Goal: Task Accomplishment & Management: Complete application form

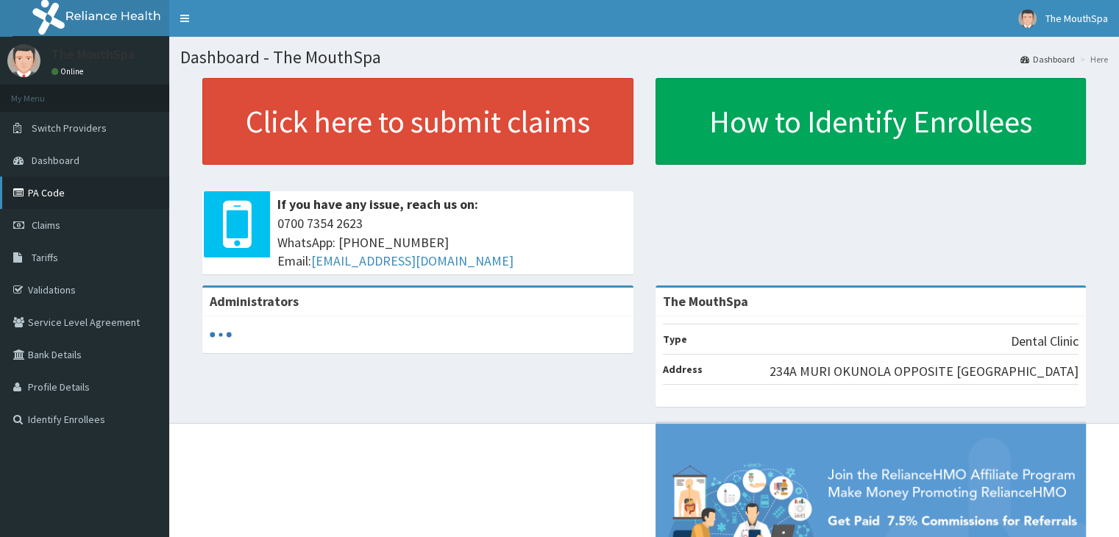
click at [51, 192] on link "PA Code" at bounding box center [84, 193] width 169 height 32
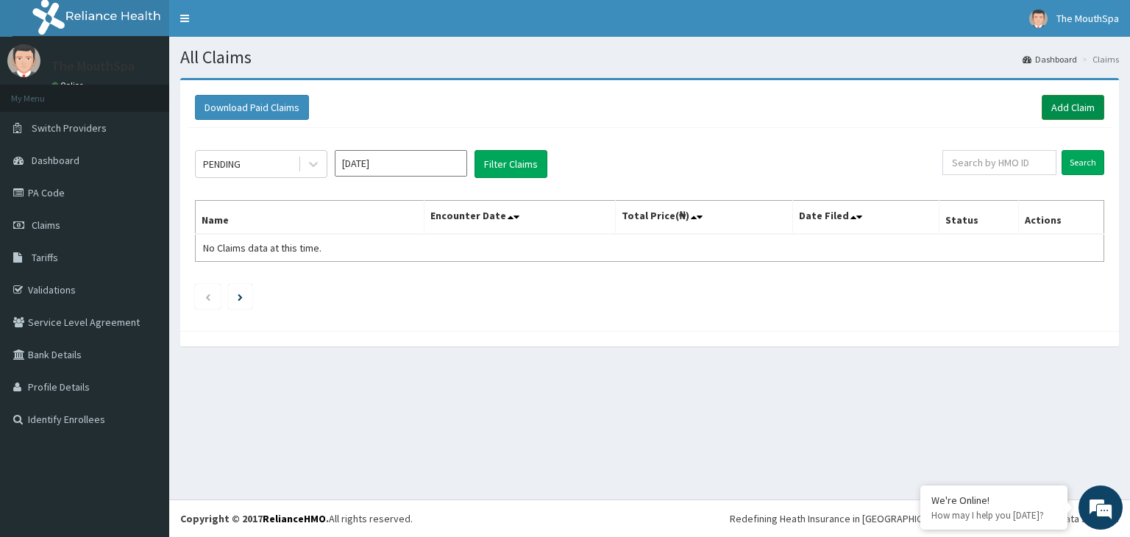
click at [1070, 116] on link "Add Claim" at bounding box center [1073, 107] width 63 height 25
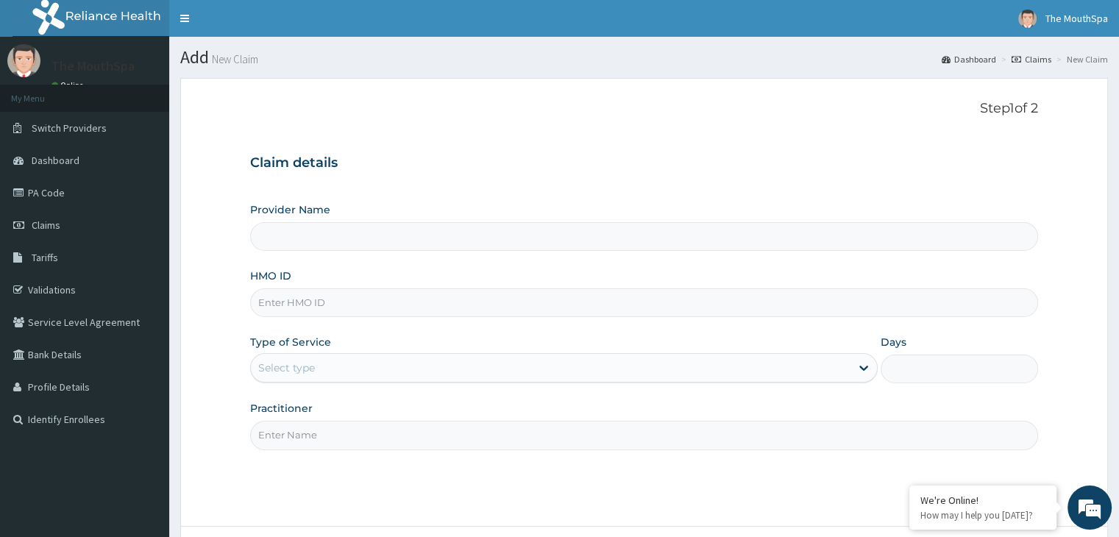
click at [281, 305] on input "HMO ID" at bounding box center [643, 302] width 787 height 29
type input "The MouthSpa"
type input "TLR/10133/A"
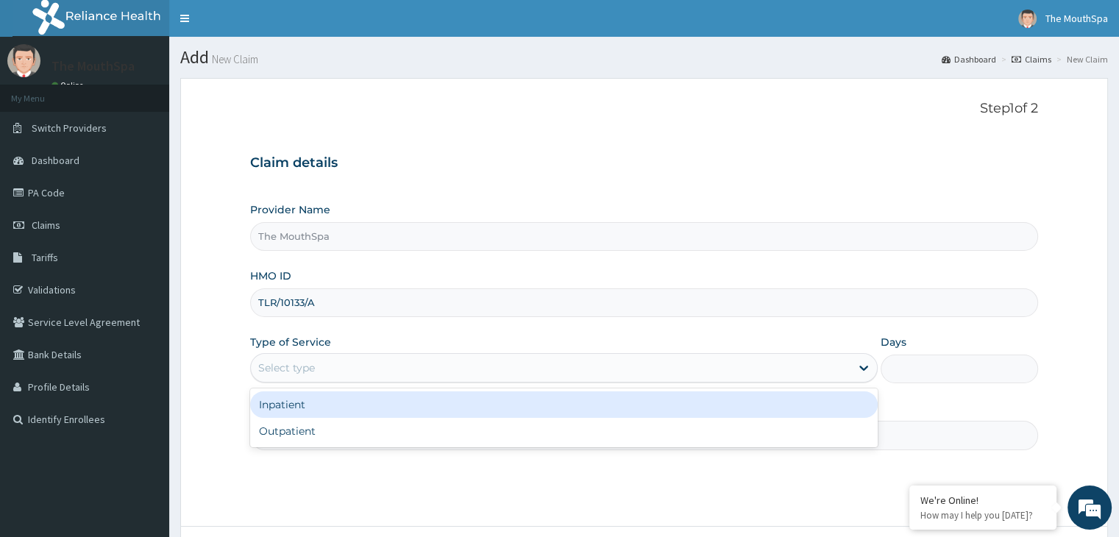
click at [275, 363] on div "Select type" at bounding box center [286, 367] width 57 height 15
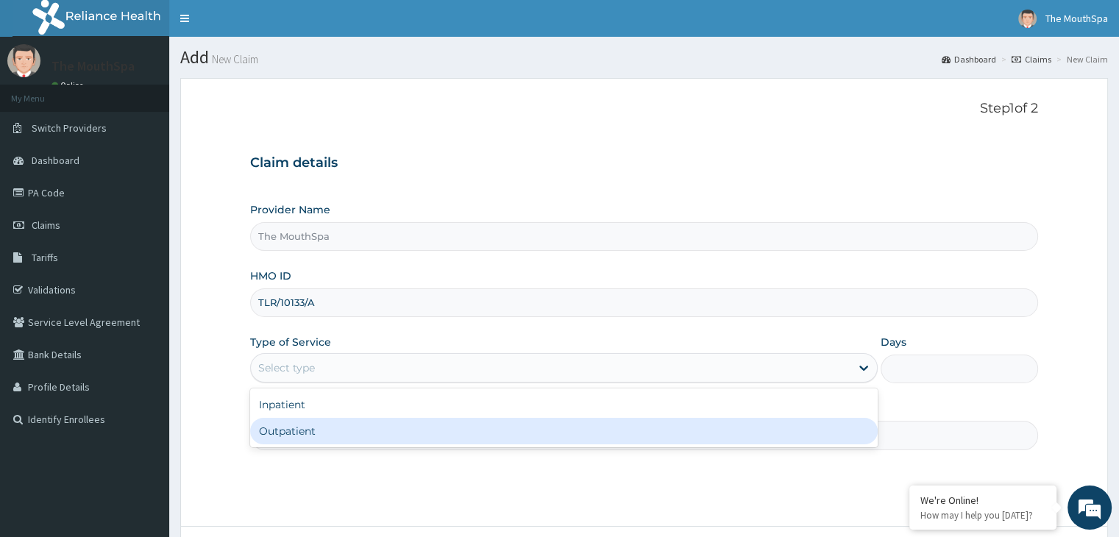
click at [278, 430] on div "Outpatient" at bounding box center [563, 431] width 627 height 26
type input "1"
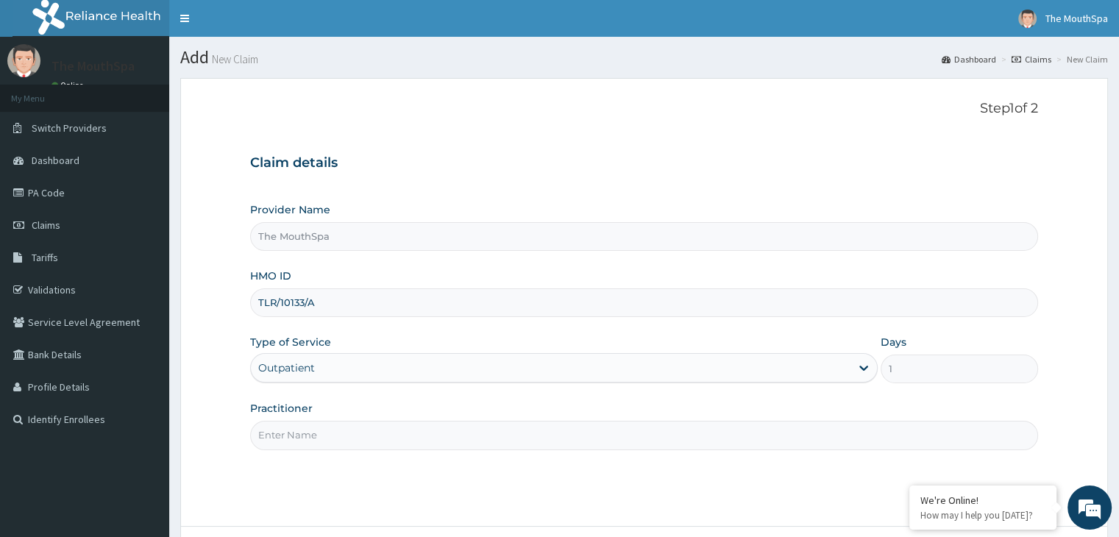
click at [291, 430] on input "Practitioner" at bounding box center [643, 435] width 787 height 29
type input "DR. PROMISE"
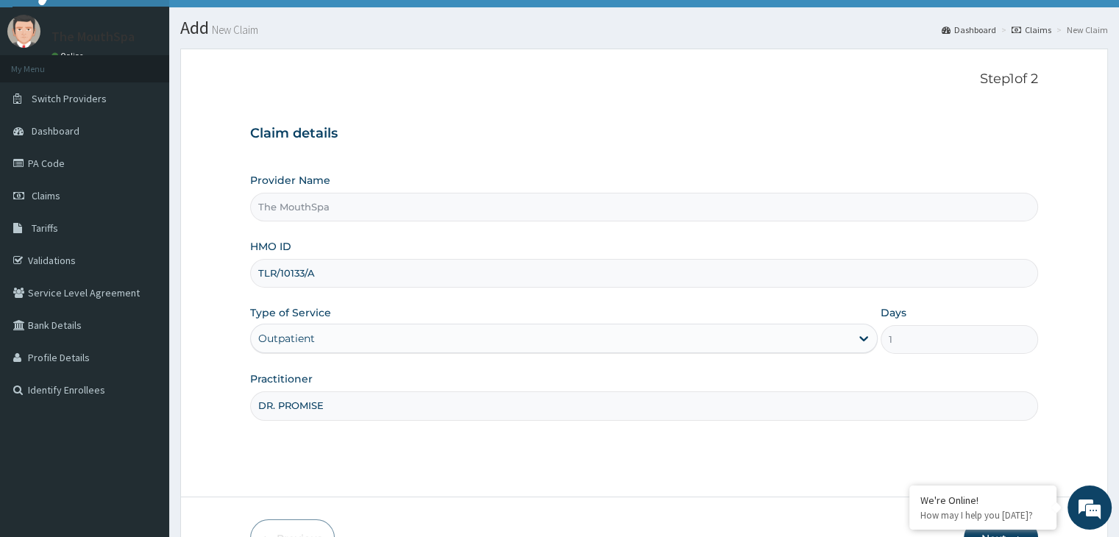
scroll to position [121, 0]
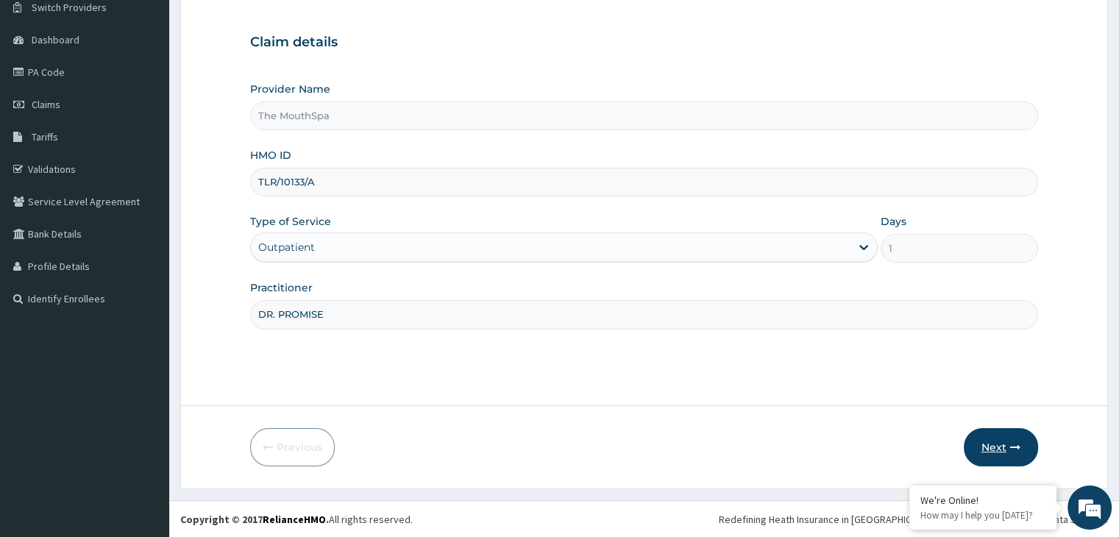
click at [993, 448] on button "Next" at bounding box center [1001, 447] width 74 height 38
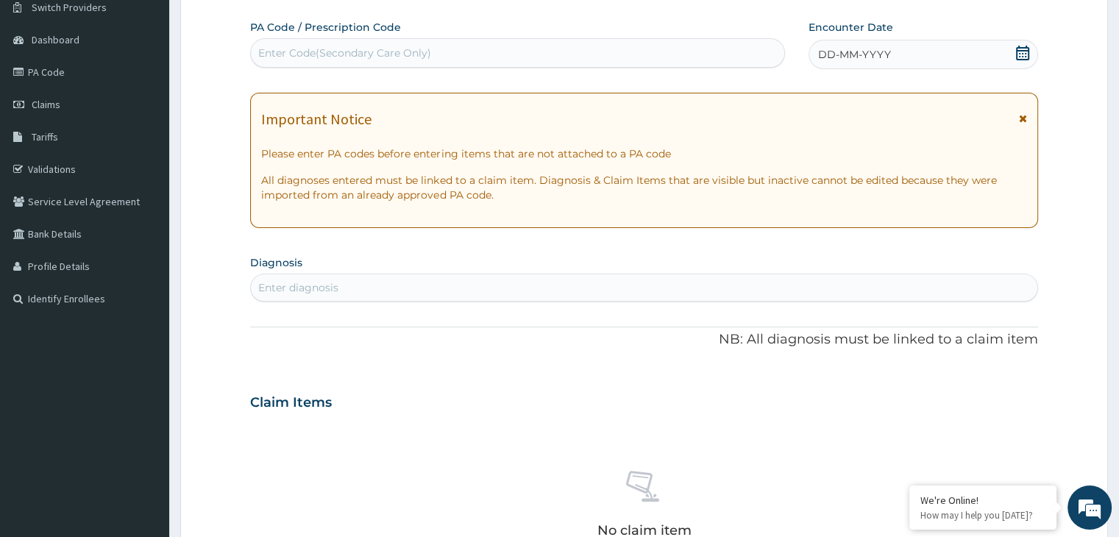
paste input "PA/11B1BD"
type input "PA/11B1BD"
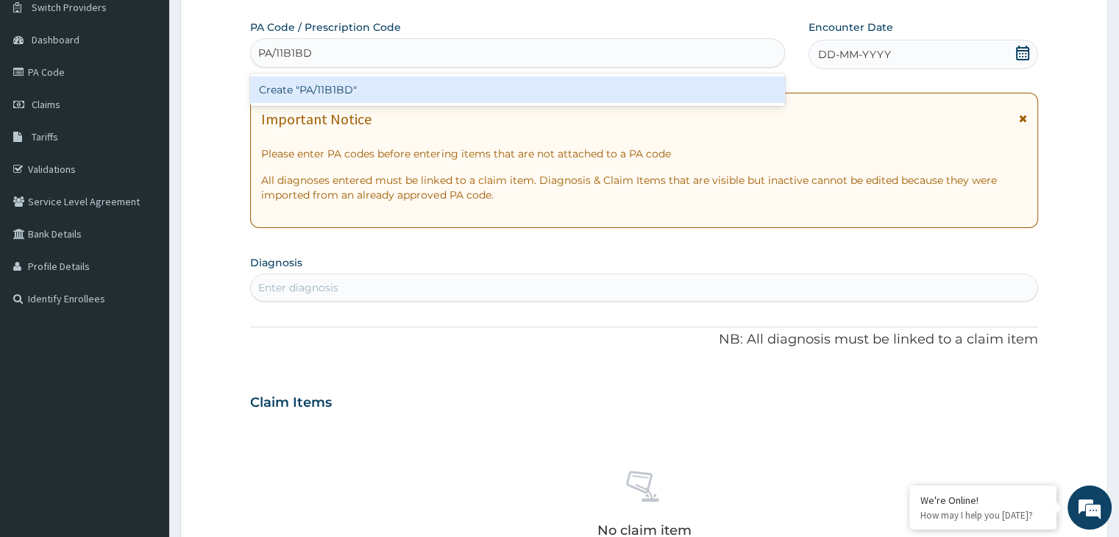
click at [285, 82] on div "Create "PA/11B1BD"" at bounding box center [517, 90] width 535 height 26
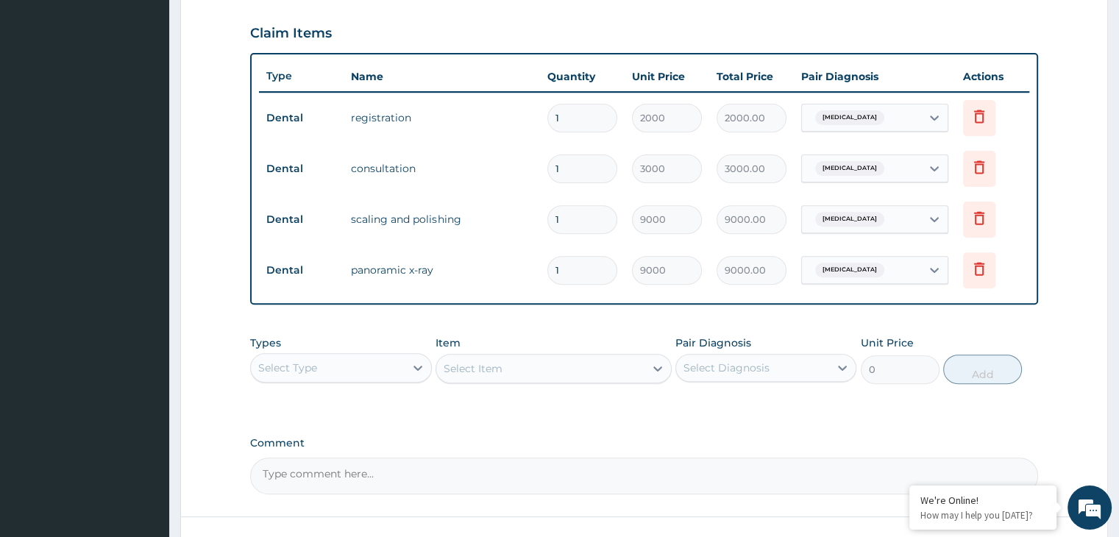
scroll to position [603, 0]
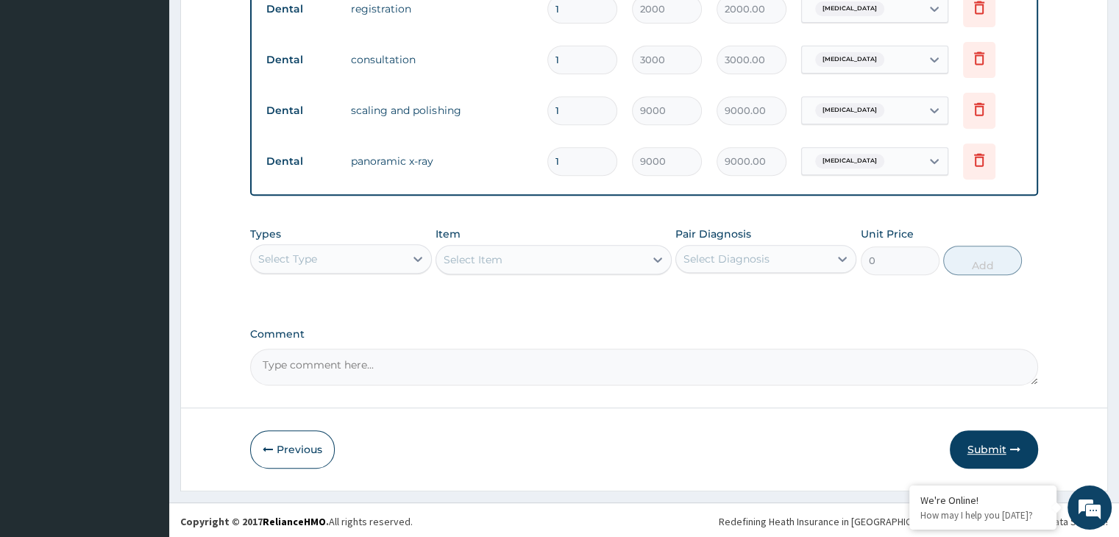
click at [998, 438] on button "Submit" at bounding box center [994, 449] width 88 height 38
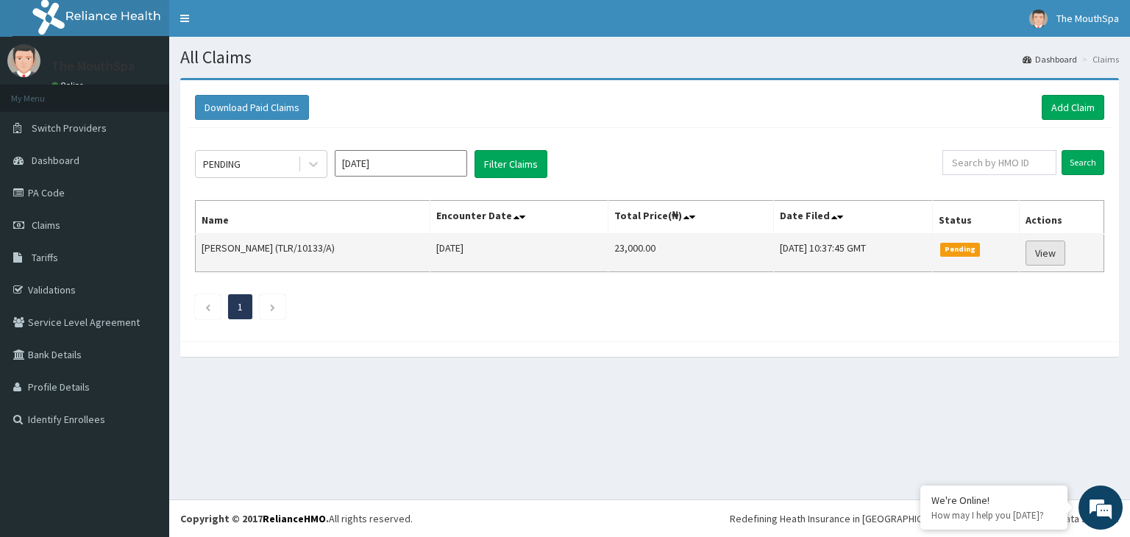
click at [1044, 248] on link "View" at bounding box center [1045, 253] width 40 height 25
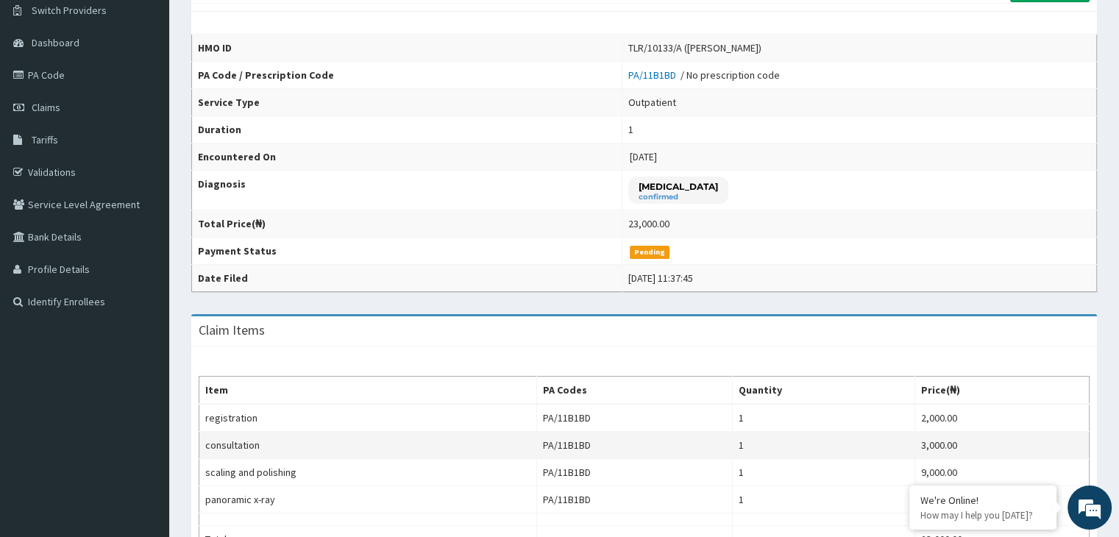
scroll to position [117, 0]
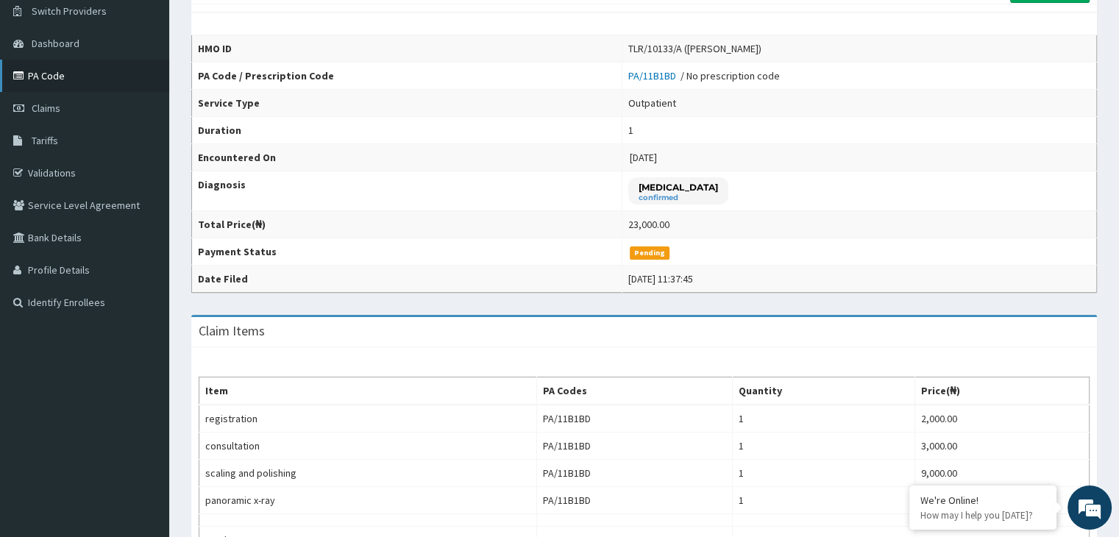
click at [26, 77] on icon at bounding box center [20, 76] width 15 height 10
